Goal: Information Seeking & Learning: Learn about a topic

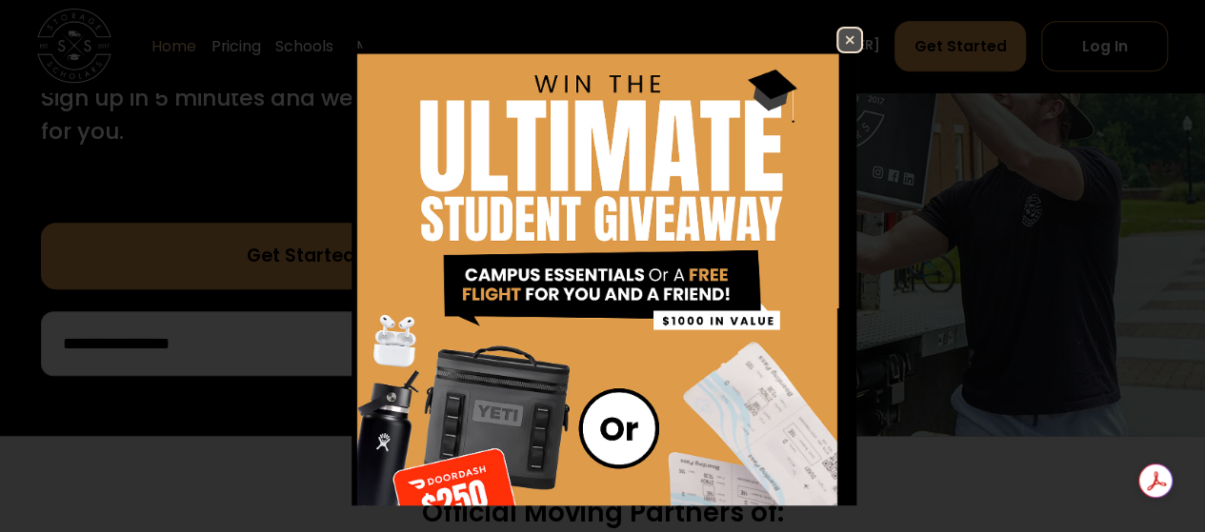
scroll to position [433, 0]
click at [838, 40] on img at bounding box center [849, 40] width 23 height 23
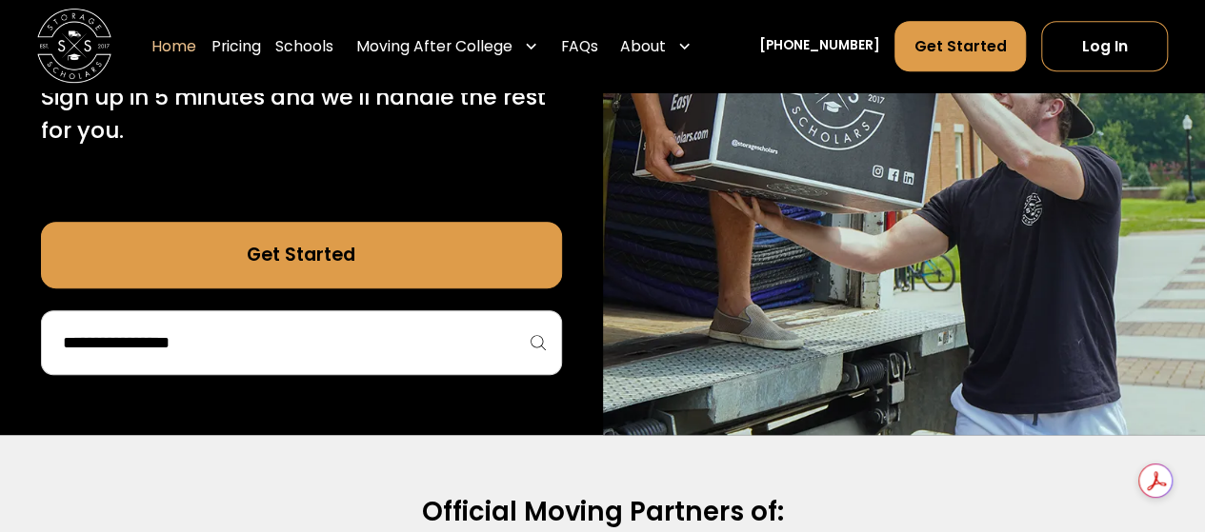
click at [97, 351] on input "search" at bounding box center [301, 343] width 481 height 32
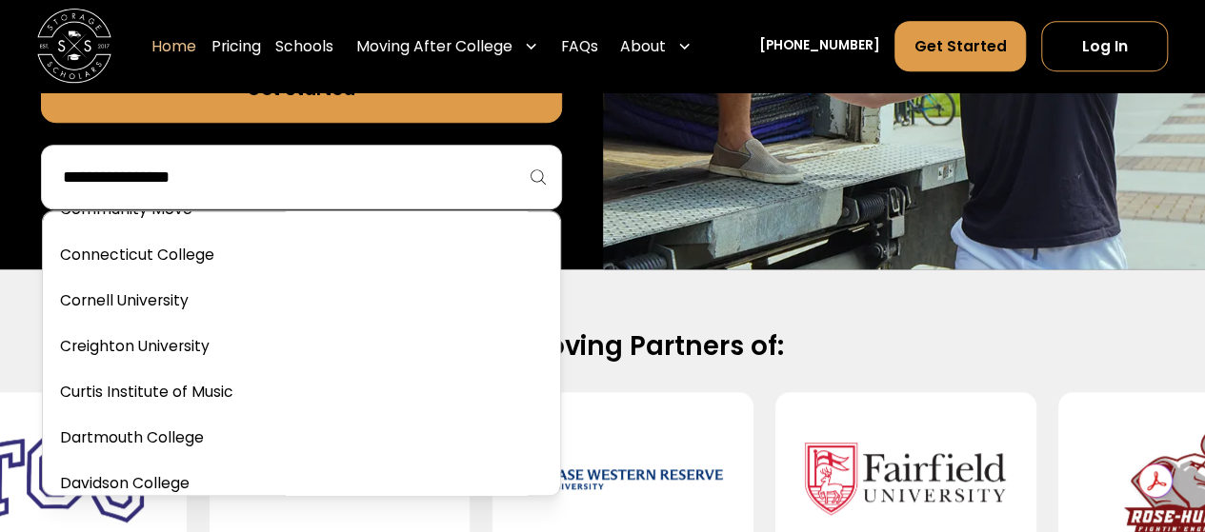
scroll to position [2126, 0]
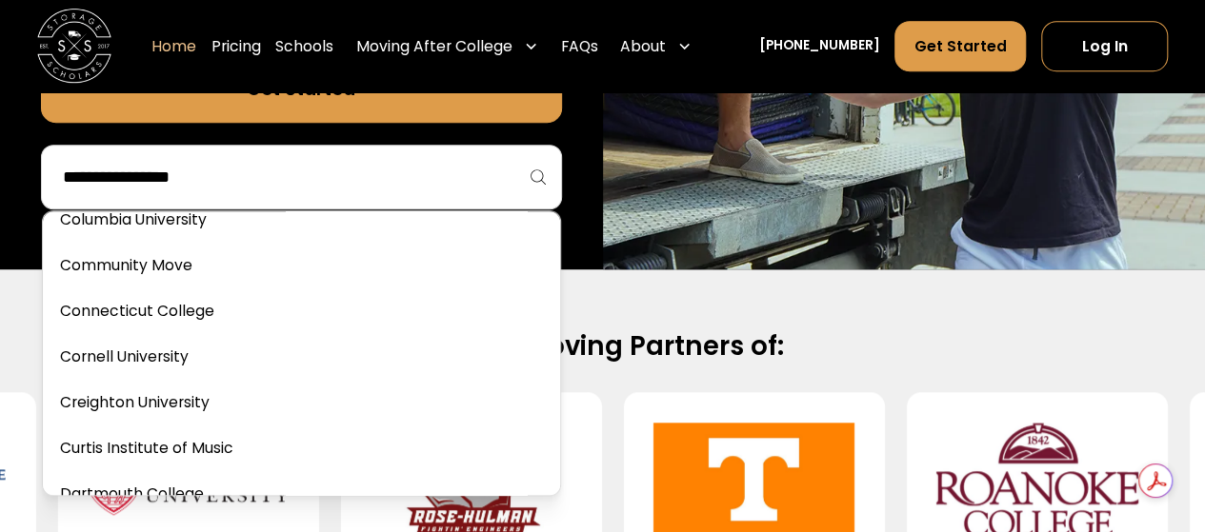
click at [125, 188] on input "search" at bounding box center [301, 177] width 481 height 32
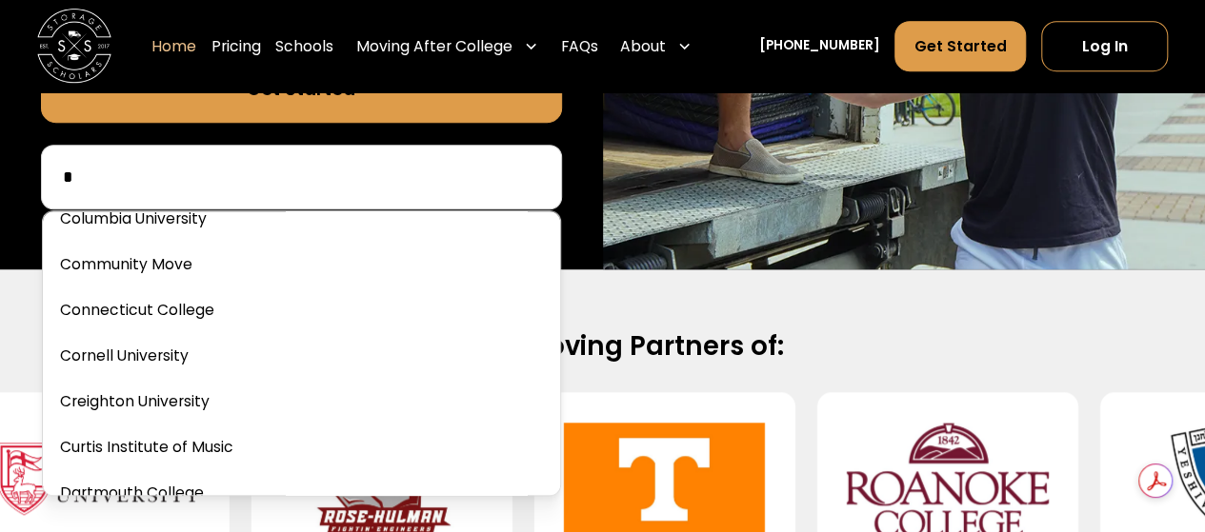
click at [125, 188] on input "*" at bounding box center [301, 177] width 481 height 32
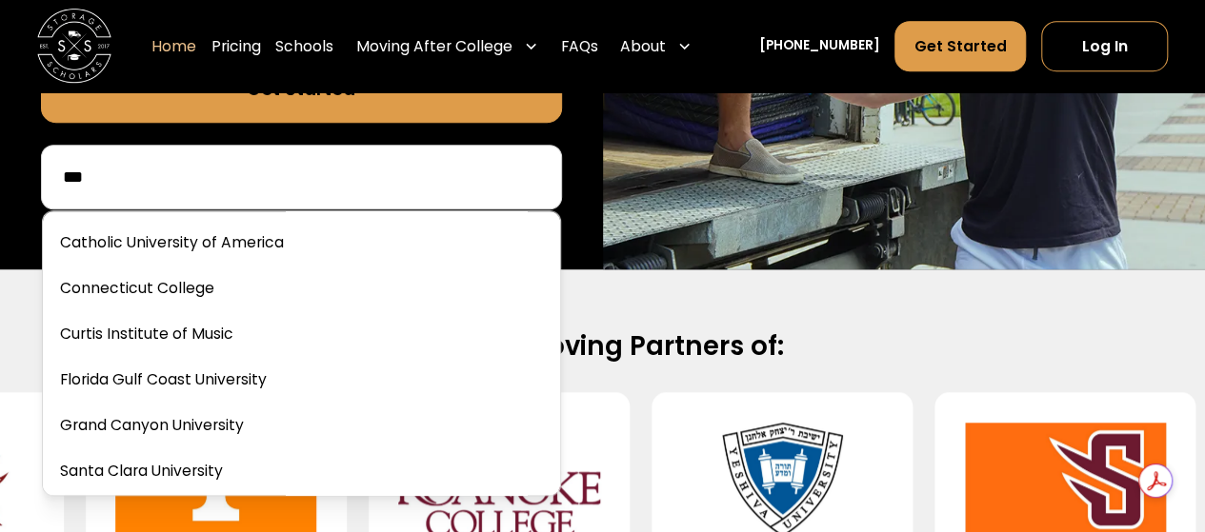
scroll to position [0, 0]
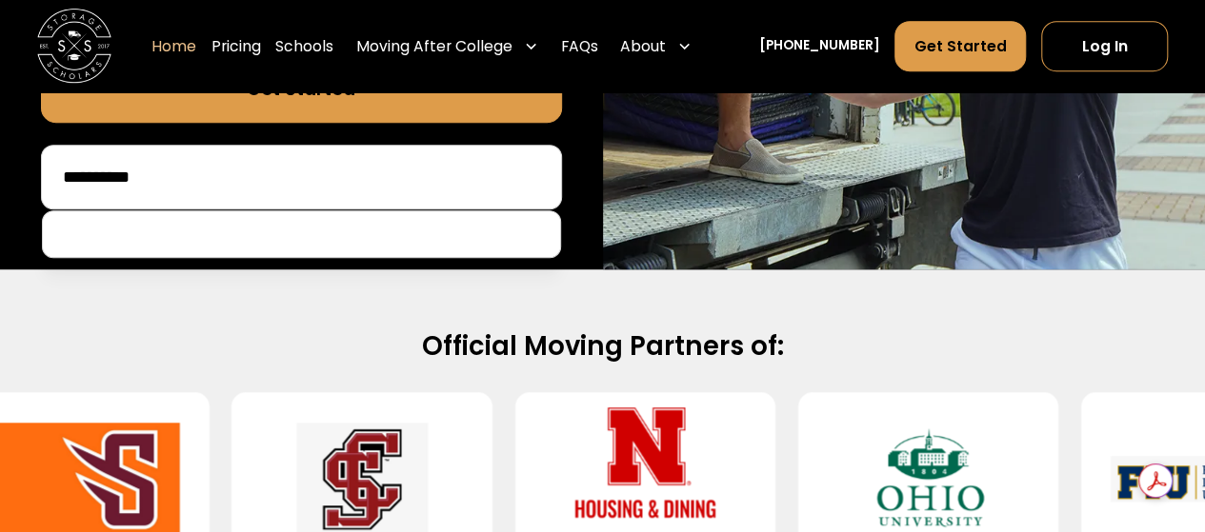
type input "**********"
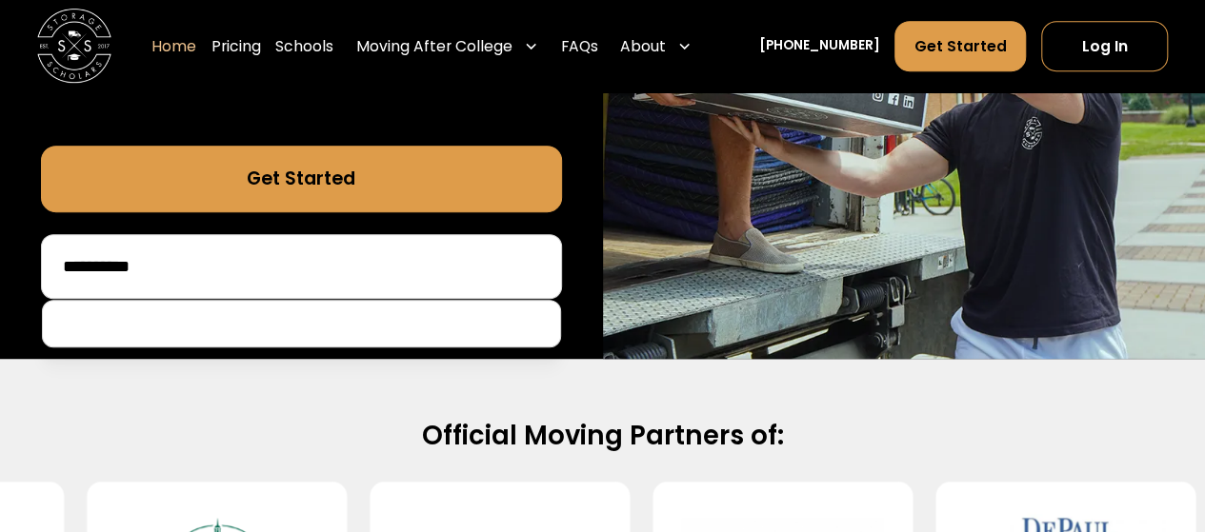
scroll to position [508, 0]
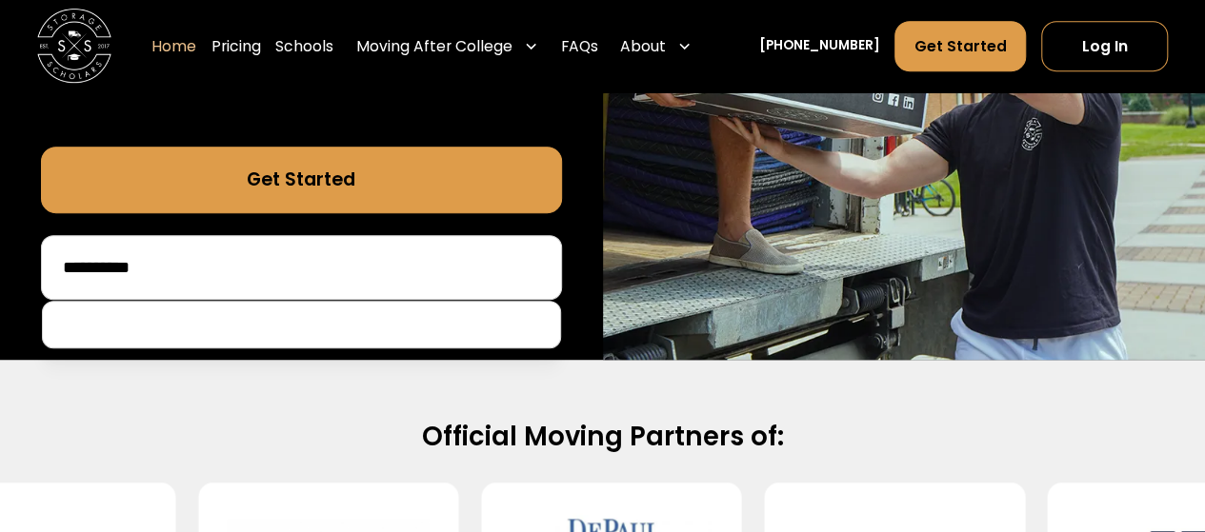
drag, startPoint x: 61, startPoint y: 267, endPoint x: 264, endPoint y: 264, distance: 202.8
click at [264, 264] on input "**********" at bounding box center [301, 267] width 481 height 32
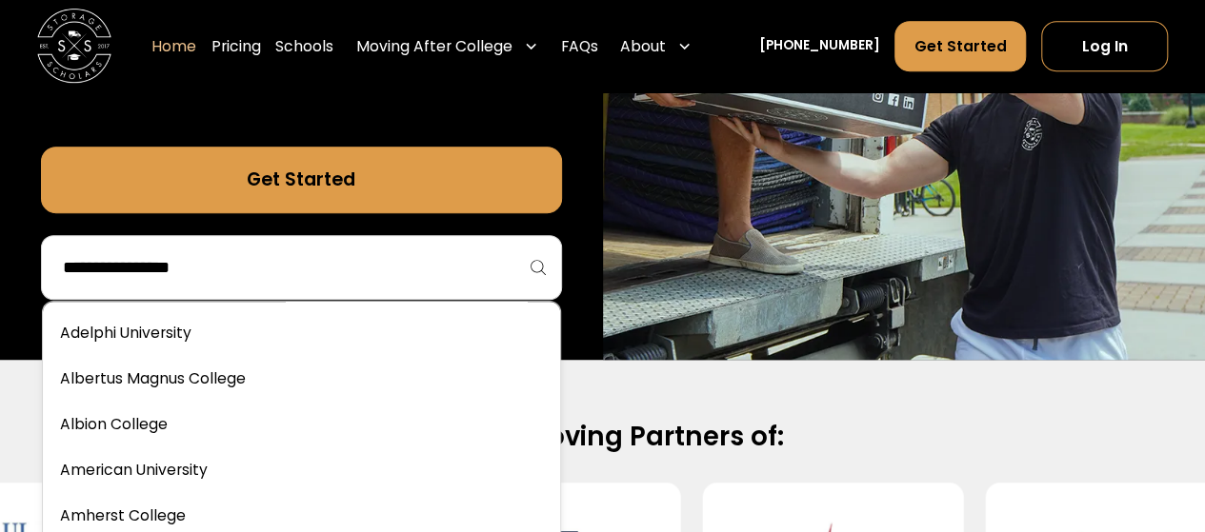
click at [4, 216] on div "75,000 moves since 2017 Stress free student storage and moving. Sign up in 5 mi…" at bounding box center [301, 2] width 603 height 716
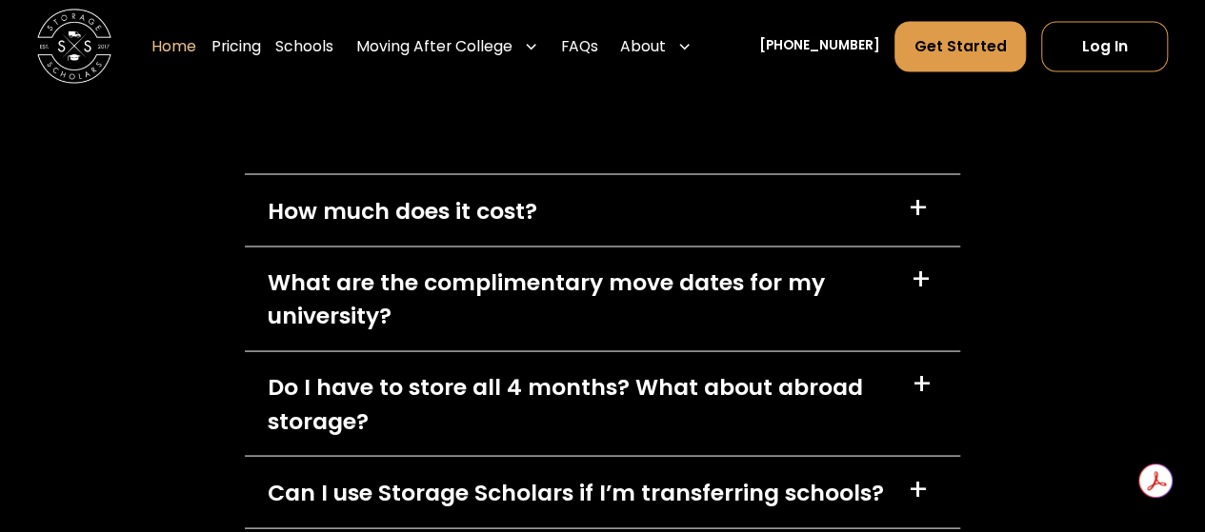
scroll to position [5266, 0]
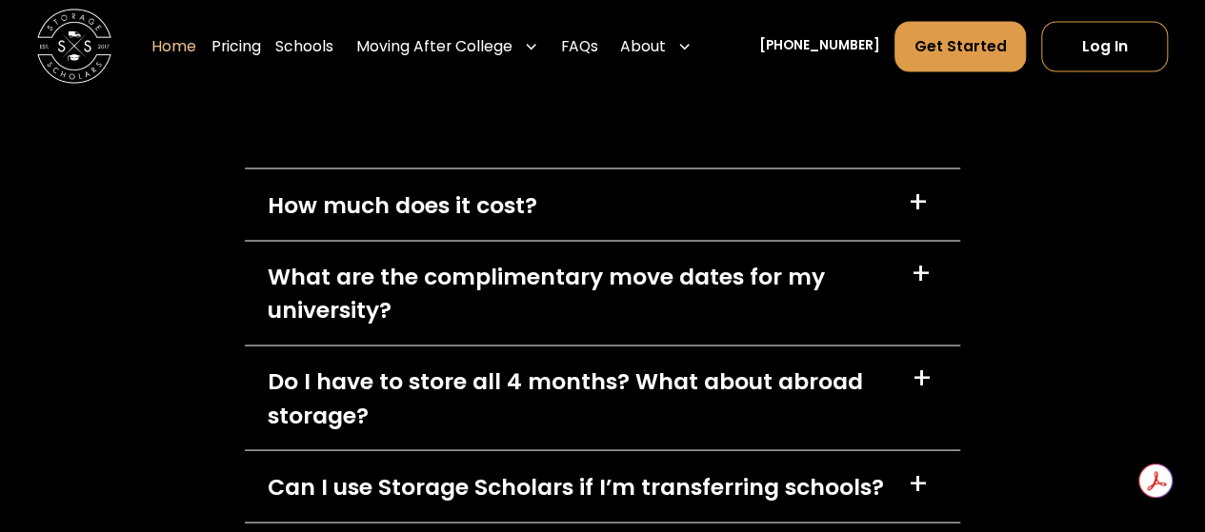
click at [373, 207] on div "How much does it cost?" at bounding box center [402, 204] width 269 height 33
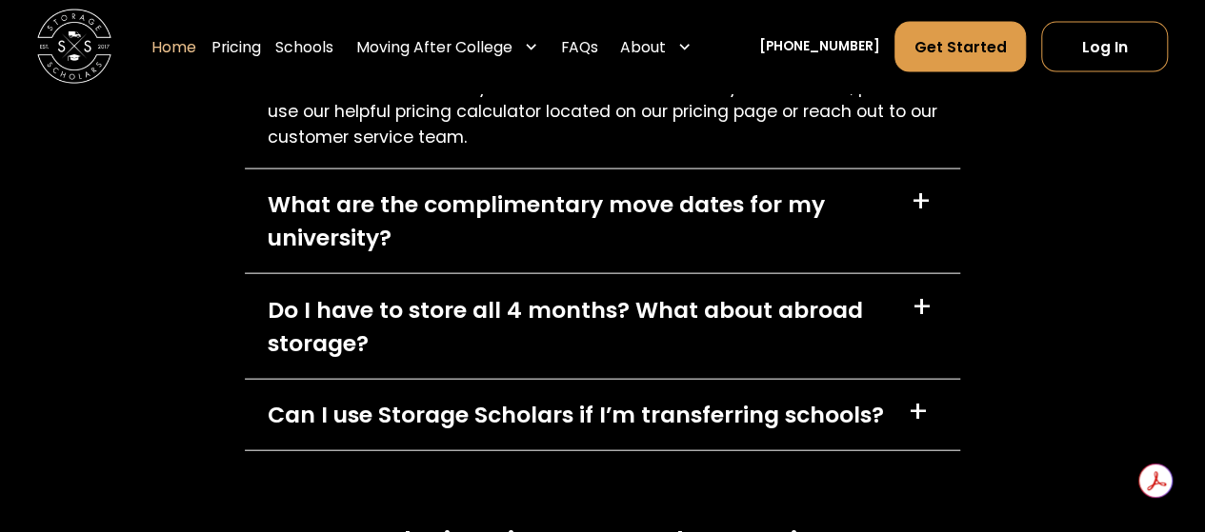
scroll to position [5627, 0]
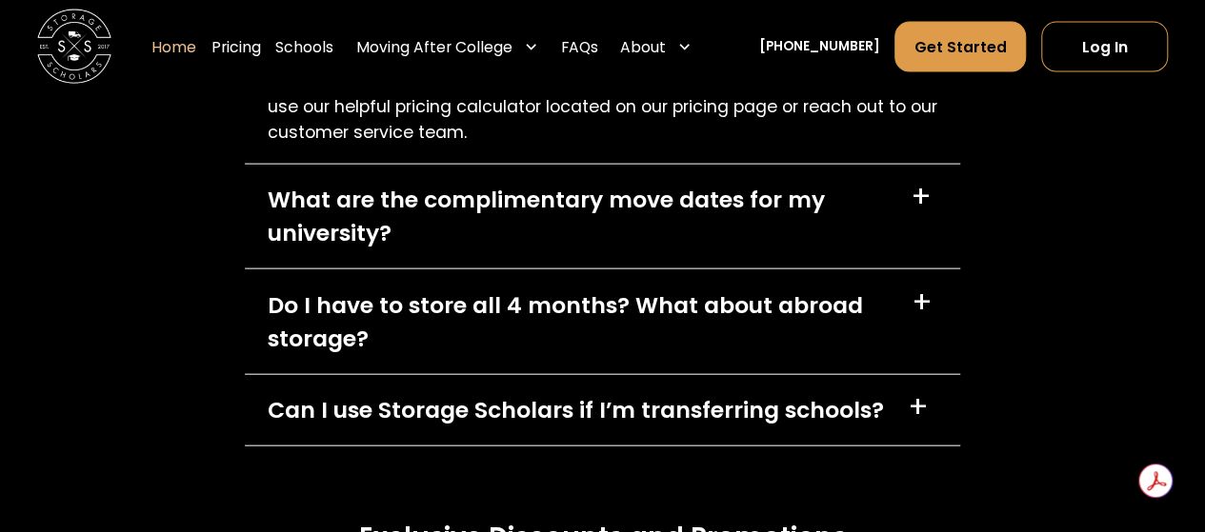
click at [392, 226] on div "What are the complimentary move dates for my university?" at bounding box center [578, 216] width 621 height 67
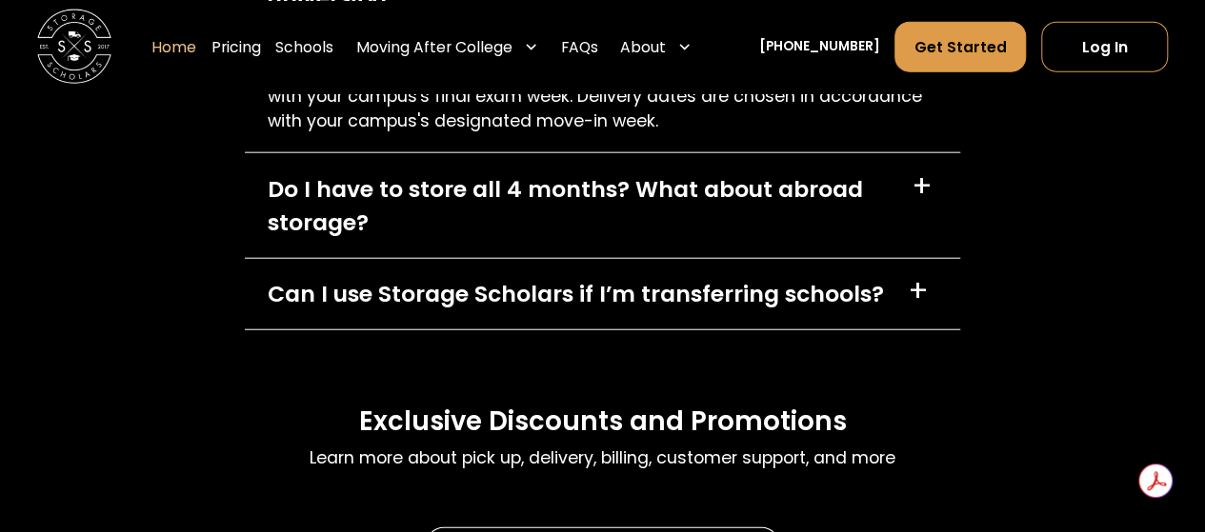
scroll to position [5867, 0]
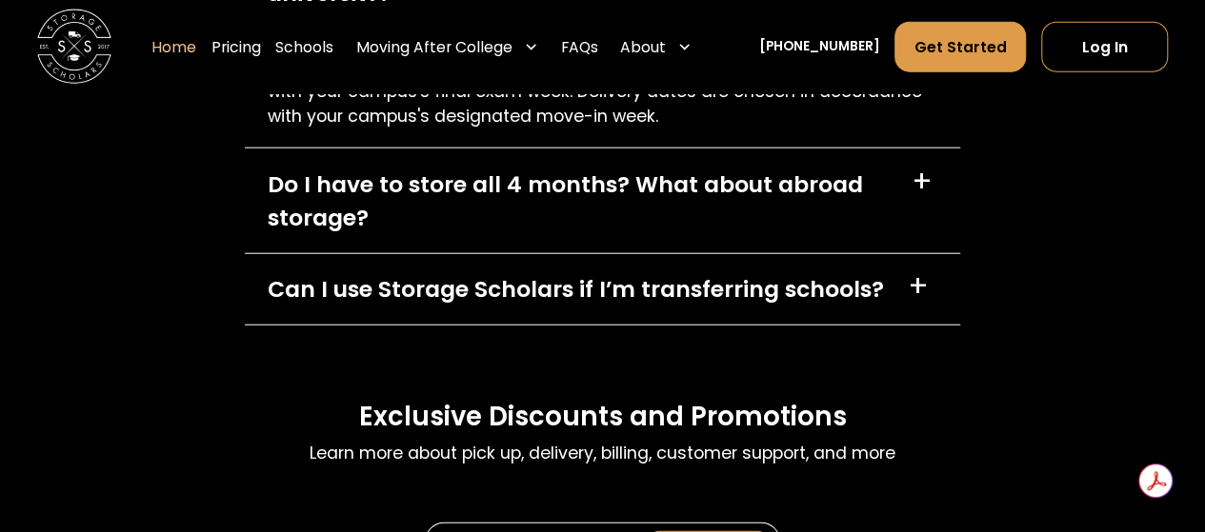
click at [349, 197] on div "Do I have to store all 4 months? What about abroad storage?" at bounding box center [578, 201] width 621 height 67
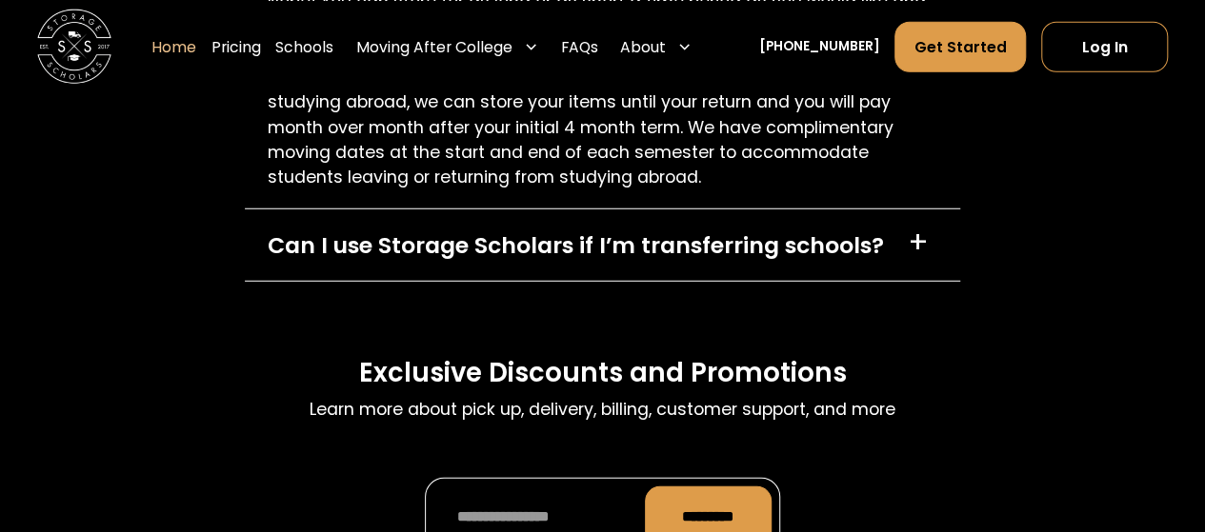
scroll to position [6157, 0]
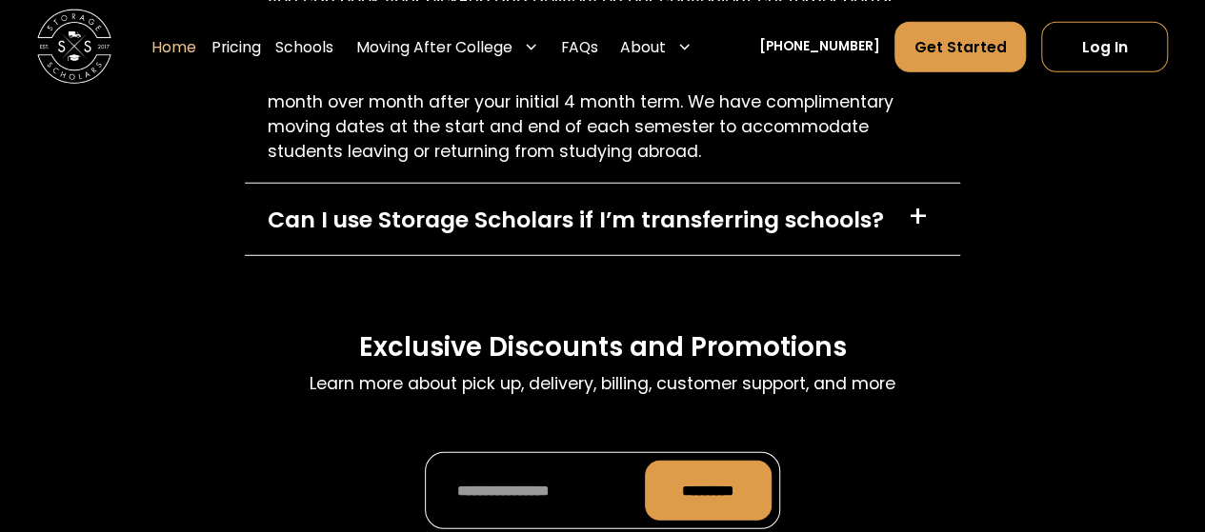
click at [329, 227] on div "Can I use Storage Scholars if I’m transferring schools?" at bounding box center [576, 219] width 616 height 33
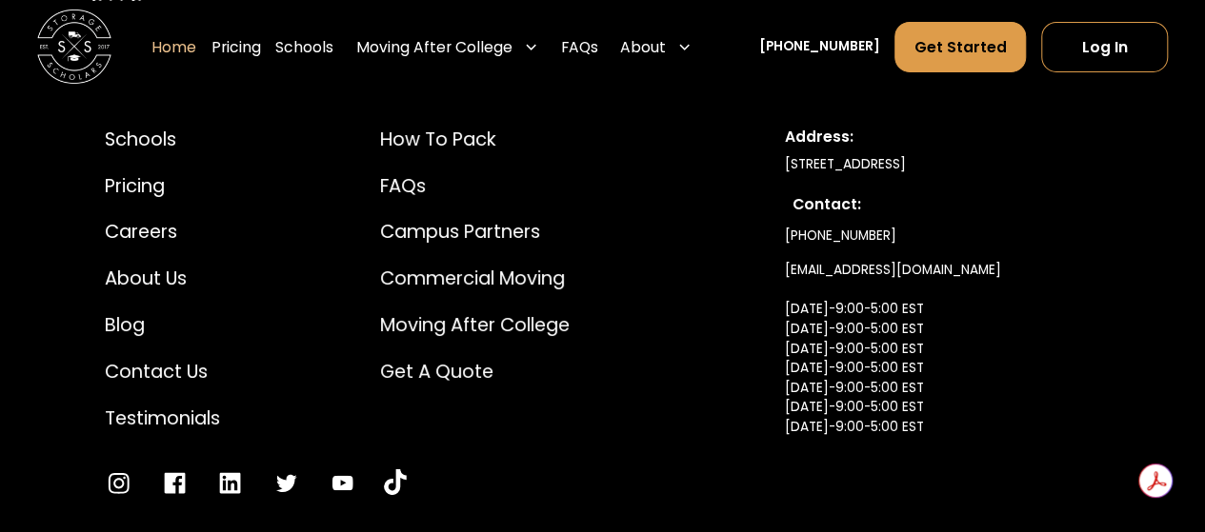
scroll to position [6970, 0]
click at [173, 291] on div "About Us" at bounding box center [162, 278] width 115 height 28
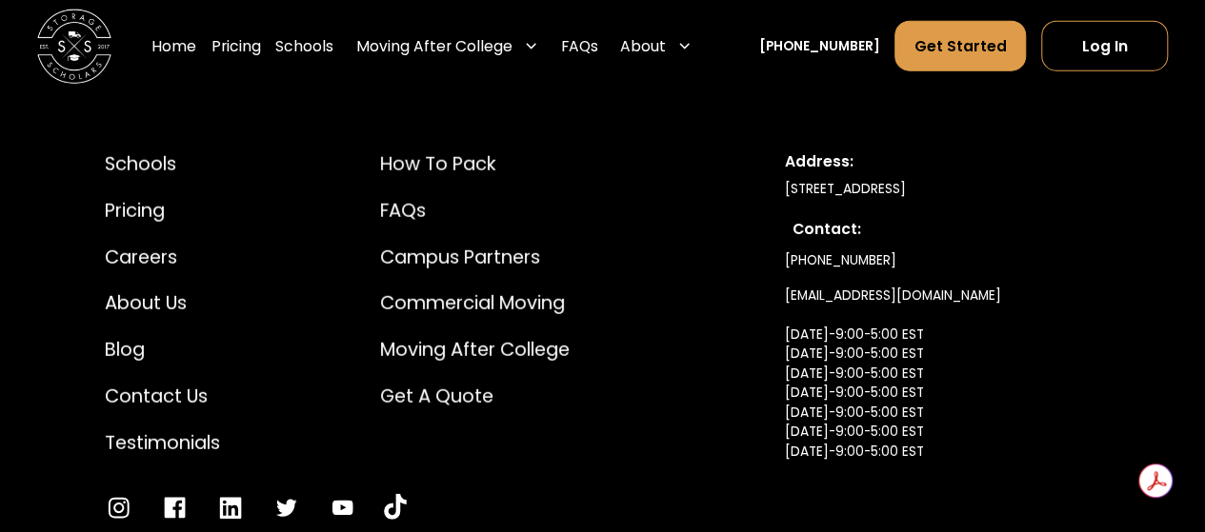
scroll to position [9705, 0]
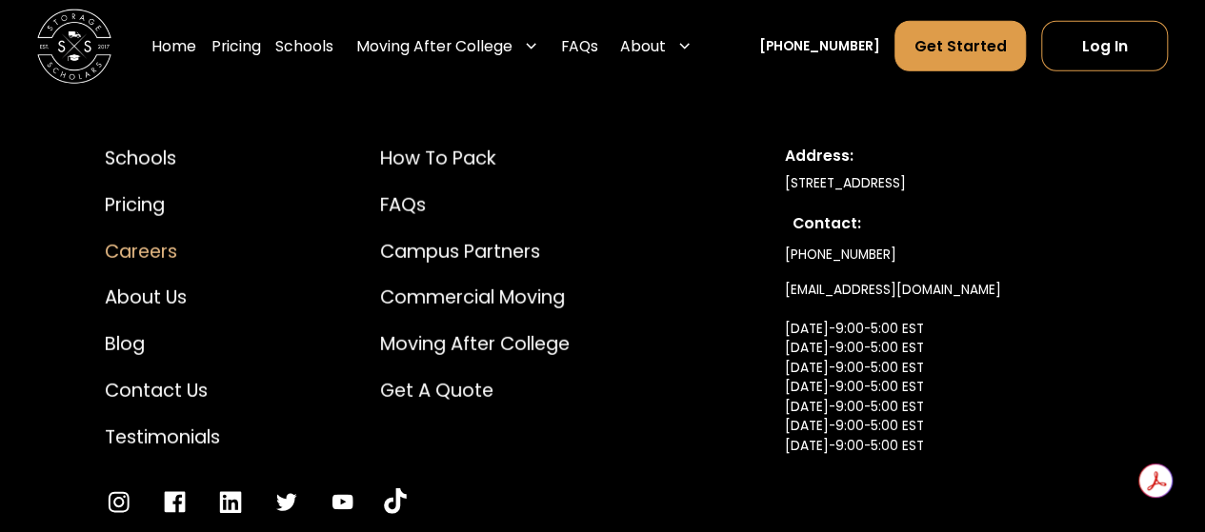
click at [149, 238] on div "Careers" at bounding box center [162, 252] width 115 height 28
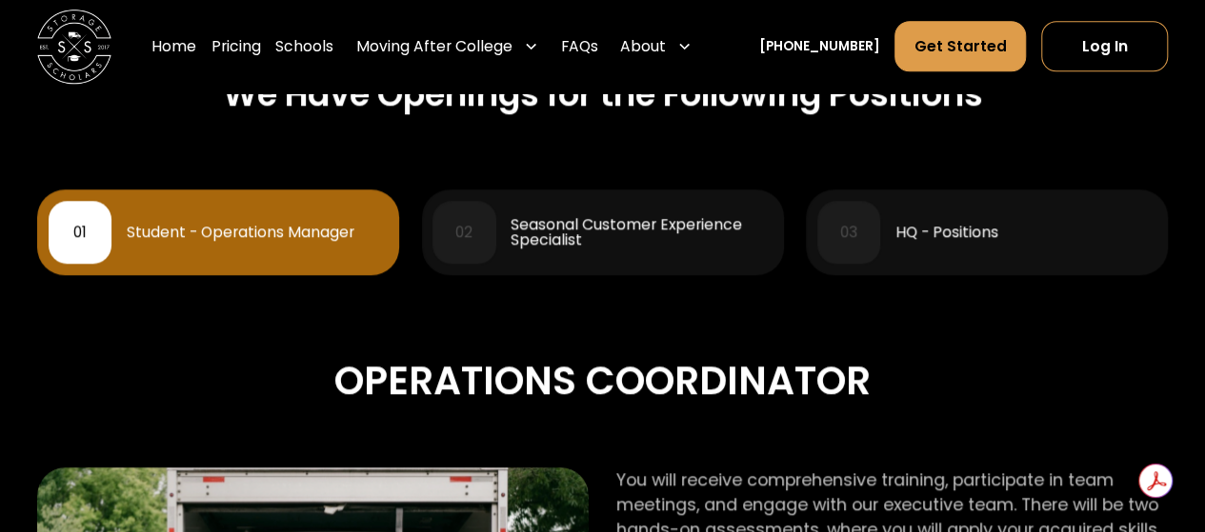
scroll to position [843, 0]
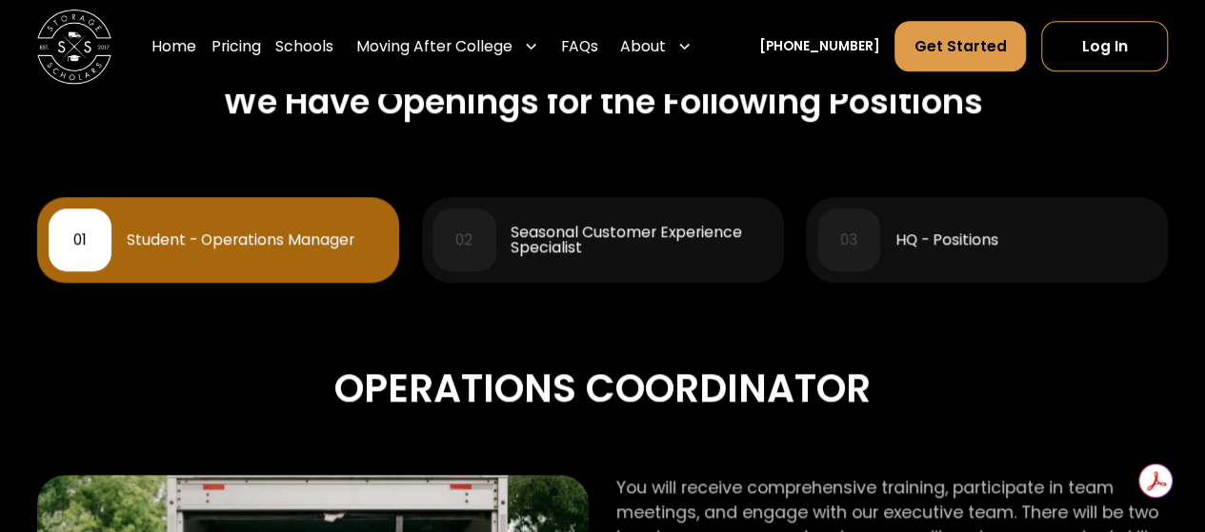
click at [628, 248] on div "Seasonal Customer Experience Specialist" at bounding box center [640, 240] width 261 height 30
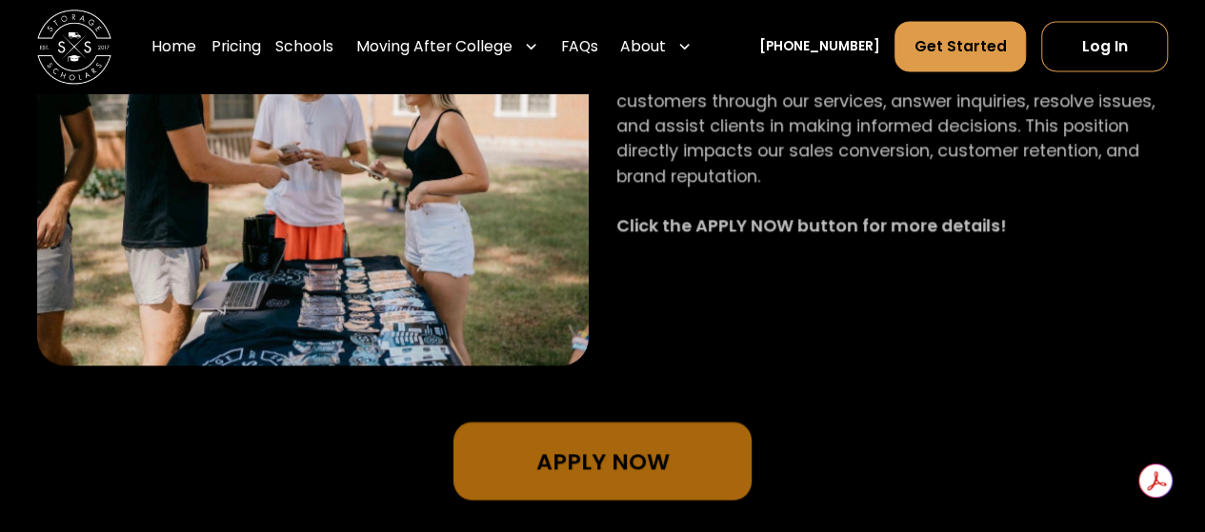
scroll to position [1356, 0]
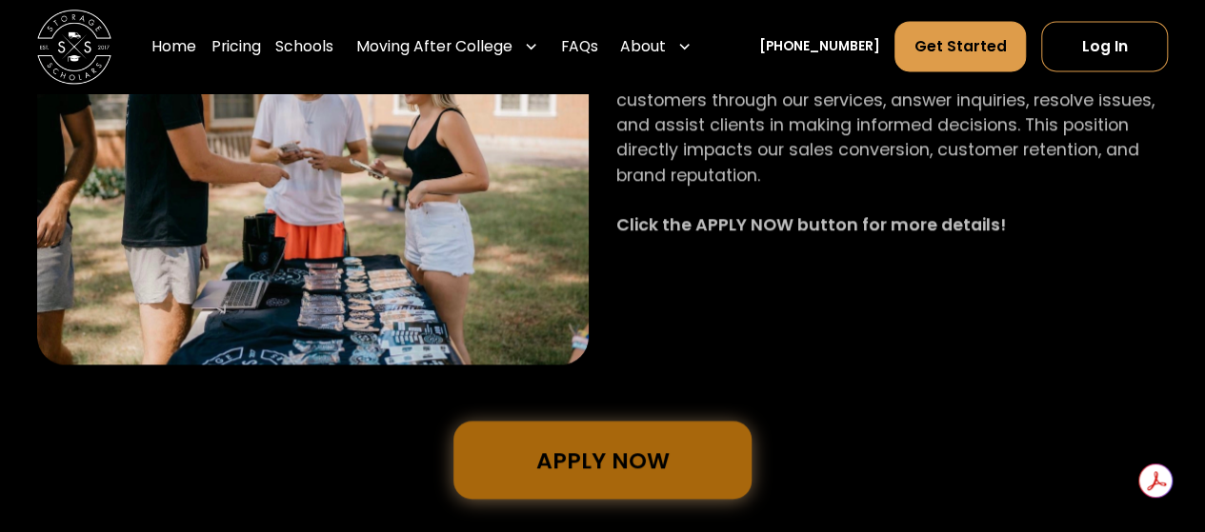
click at [626, 450] on link "Apply Now" at bounding box center [602, 460] width 298 height 78
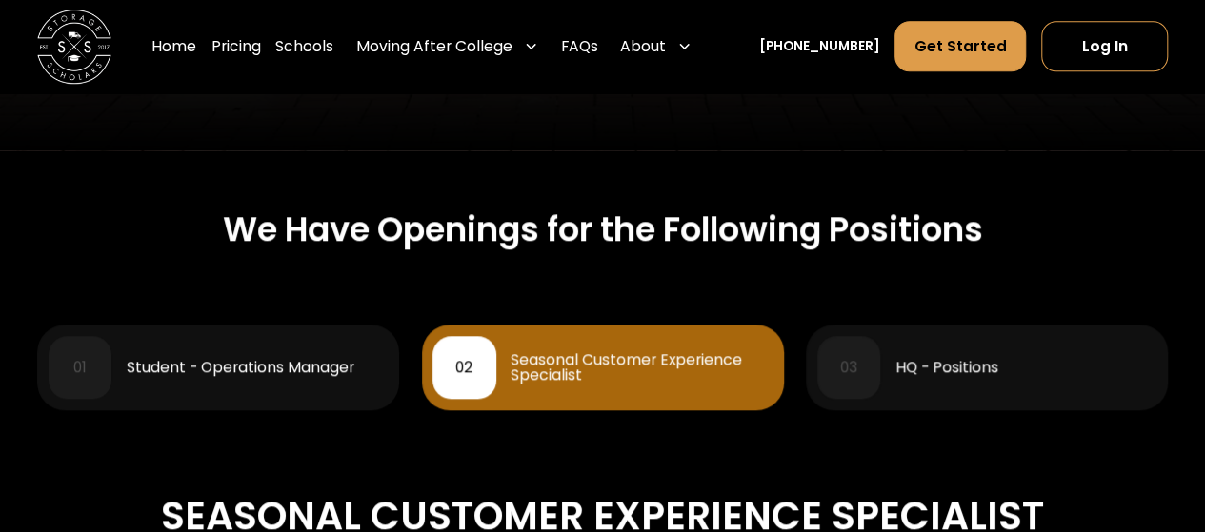
scroll to position [708, 0]
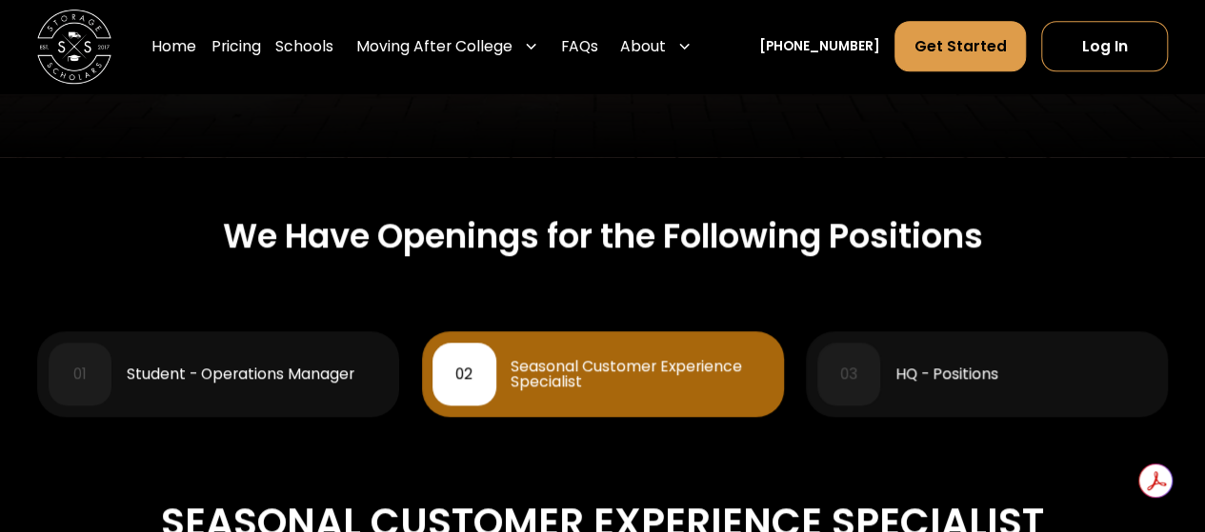
click at [995, 380] on div "HQ - Positions" at bounding box center [946, 374] width 103 height 15
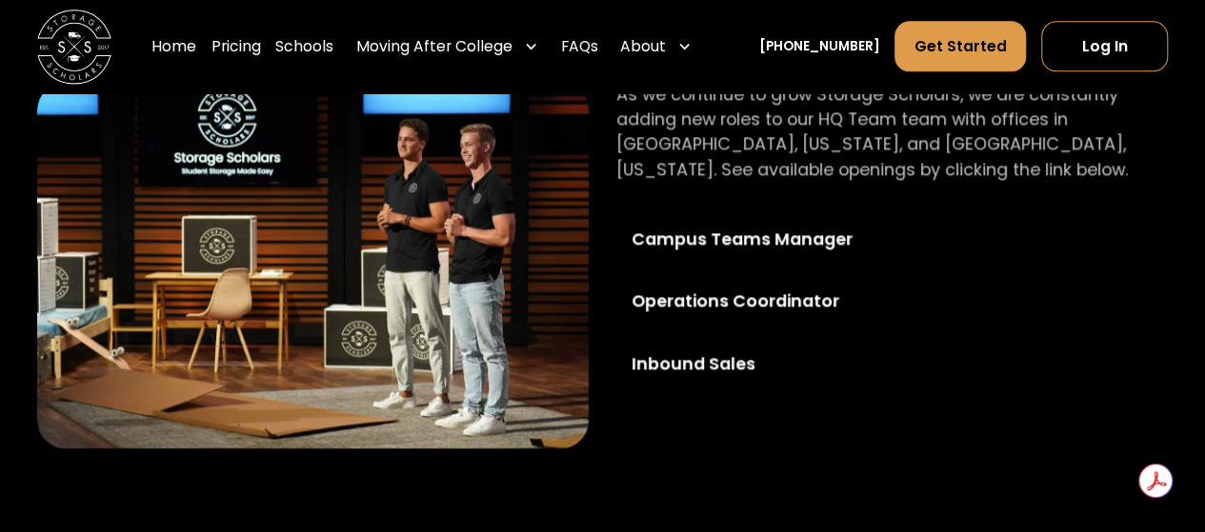
scroll to position [1235, 0]
click at [720, 362] on div "Inbound Sales" at bounding box center [765, 364] width 268 height 25
